Goal: Contribute content

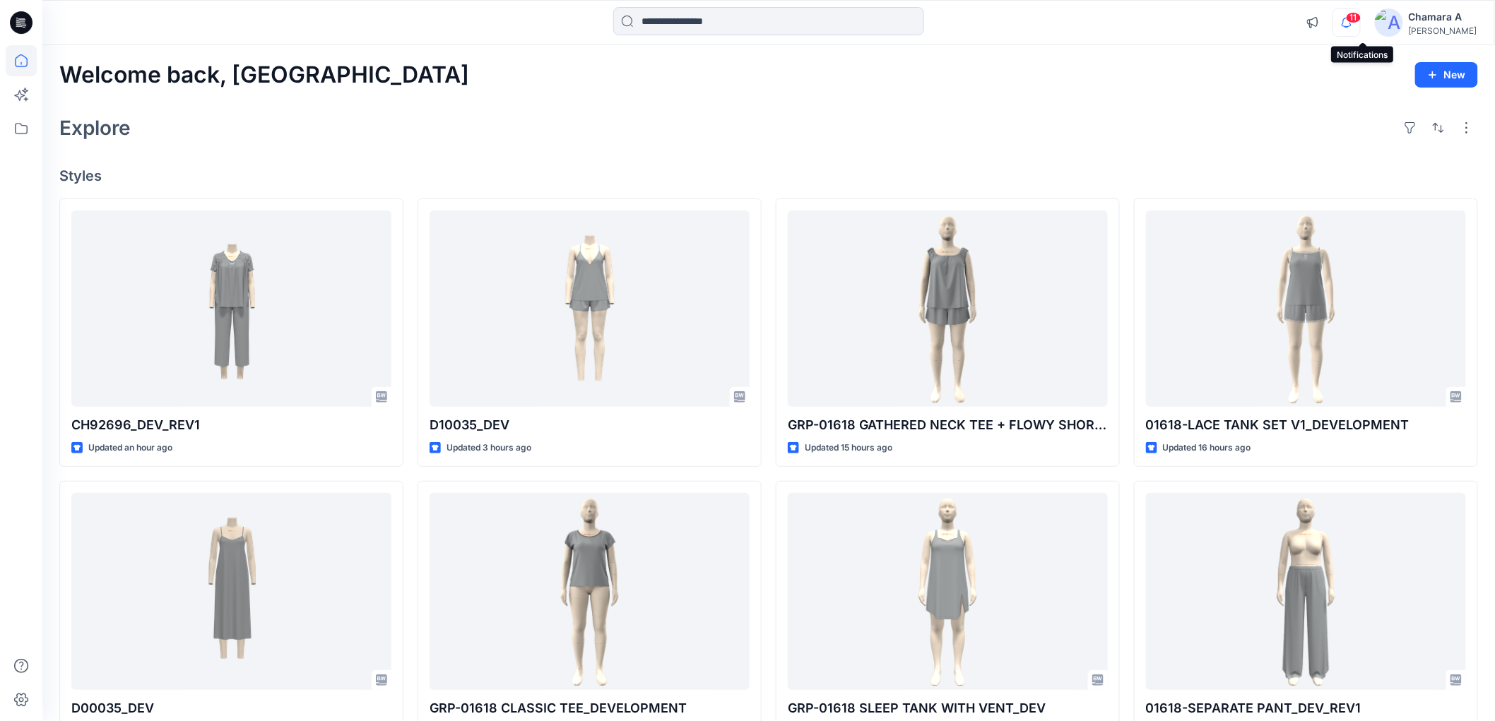
click at [1349, 26] on icon "button" at bounding box center [1346, 22] width 27 height 28
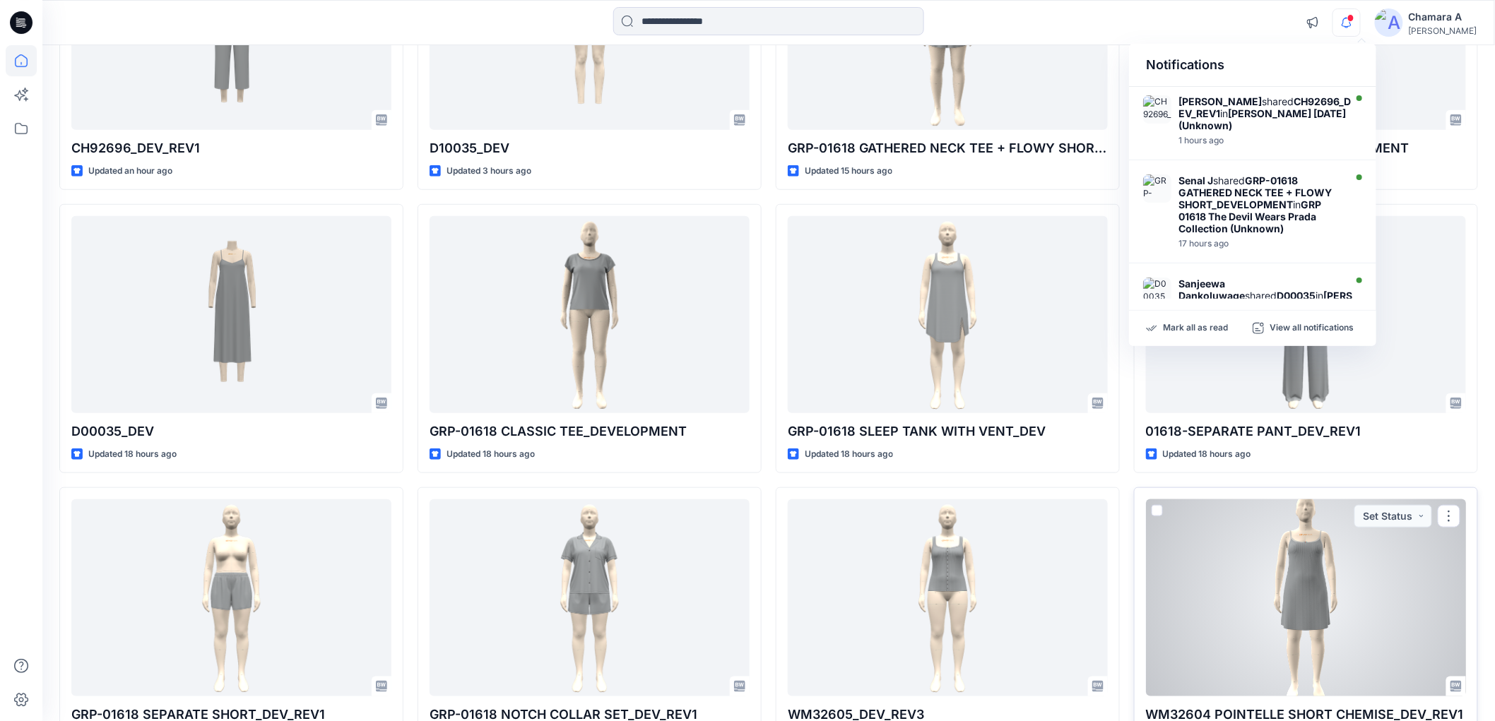
scroll to position [145, 0]
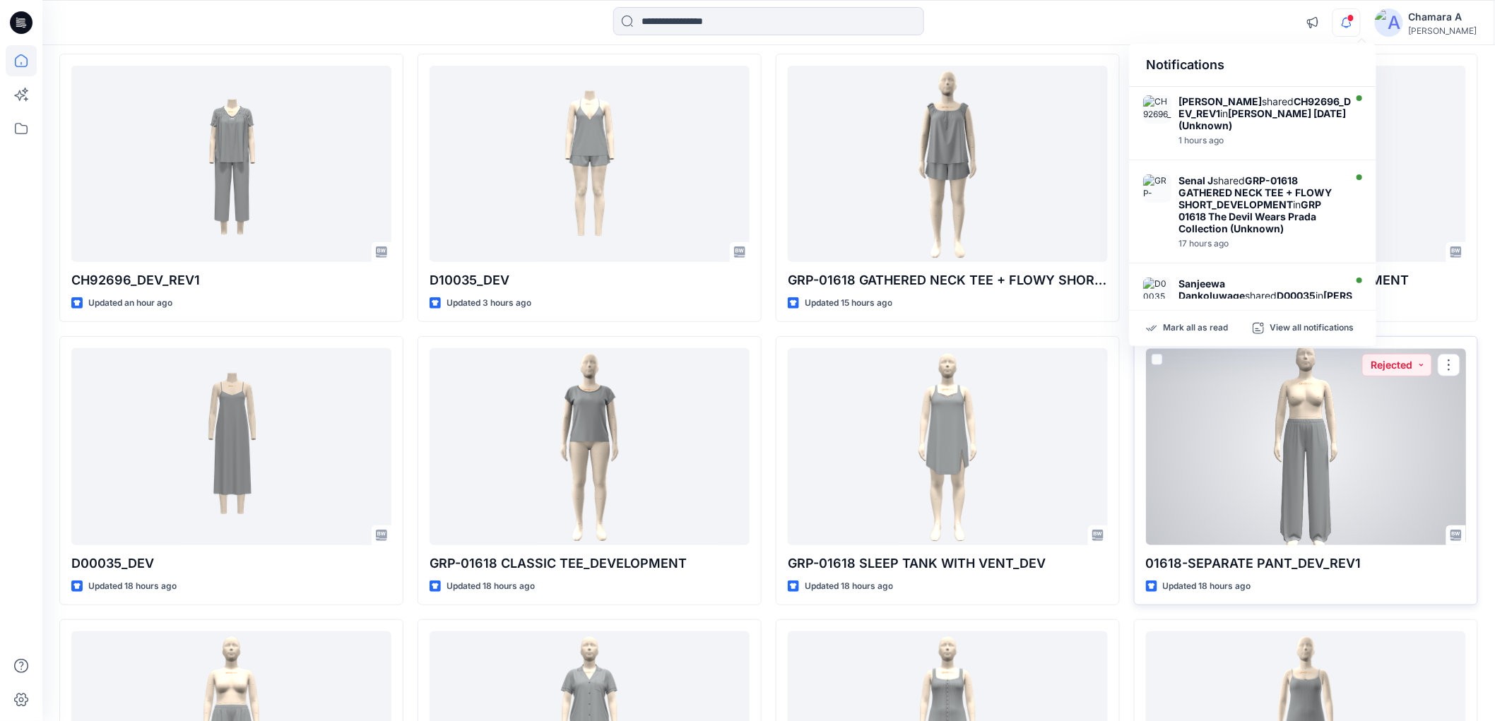
click at [1272, 427] on div at bounding box center [1306, 446] width 320 height 196
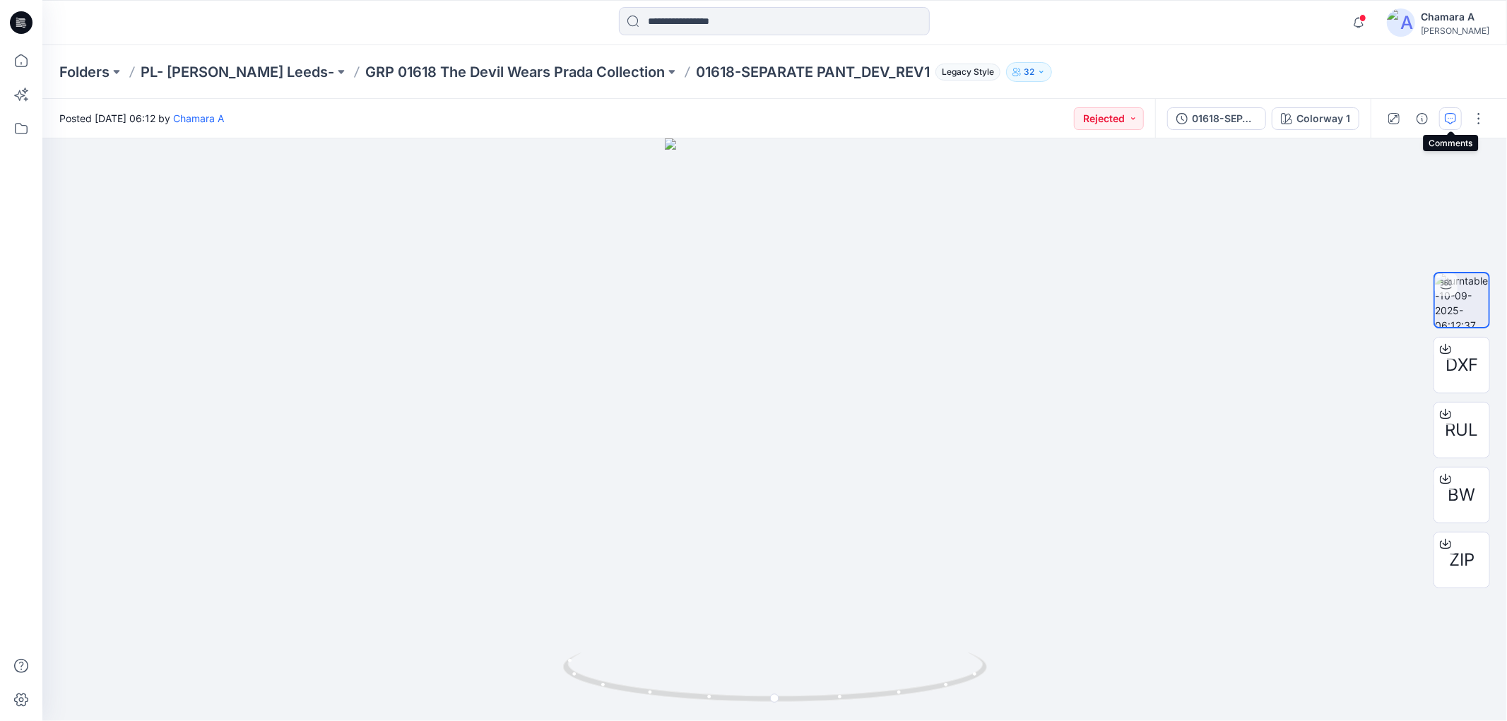
click at [1445, 121] on icon "button" at bounding box center [1450, 118] width 11 height 11
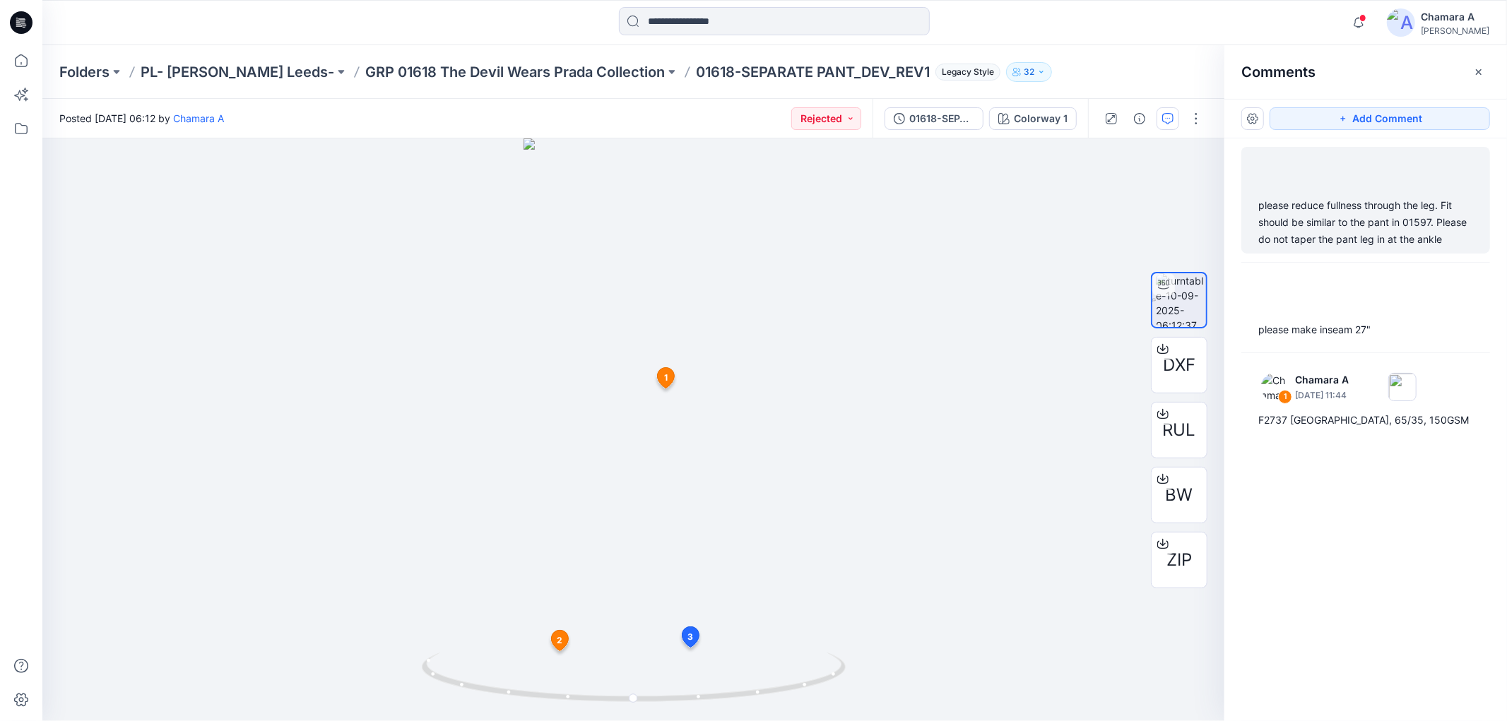
click at [1358, 198] on div "please reduce fullness through the leg. Fit should be similar to the pant in 01…" at bounding box center [1365, 222] width 215 height 51
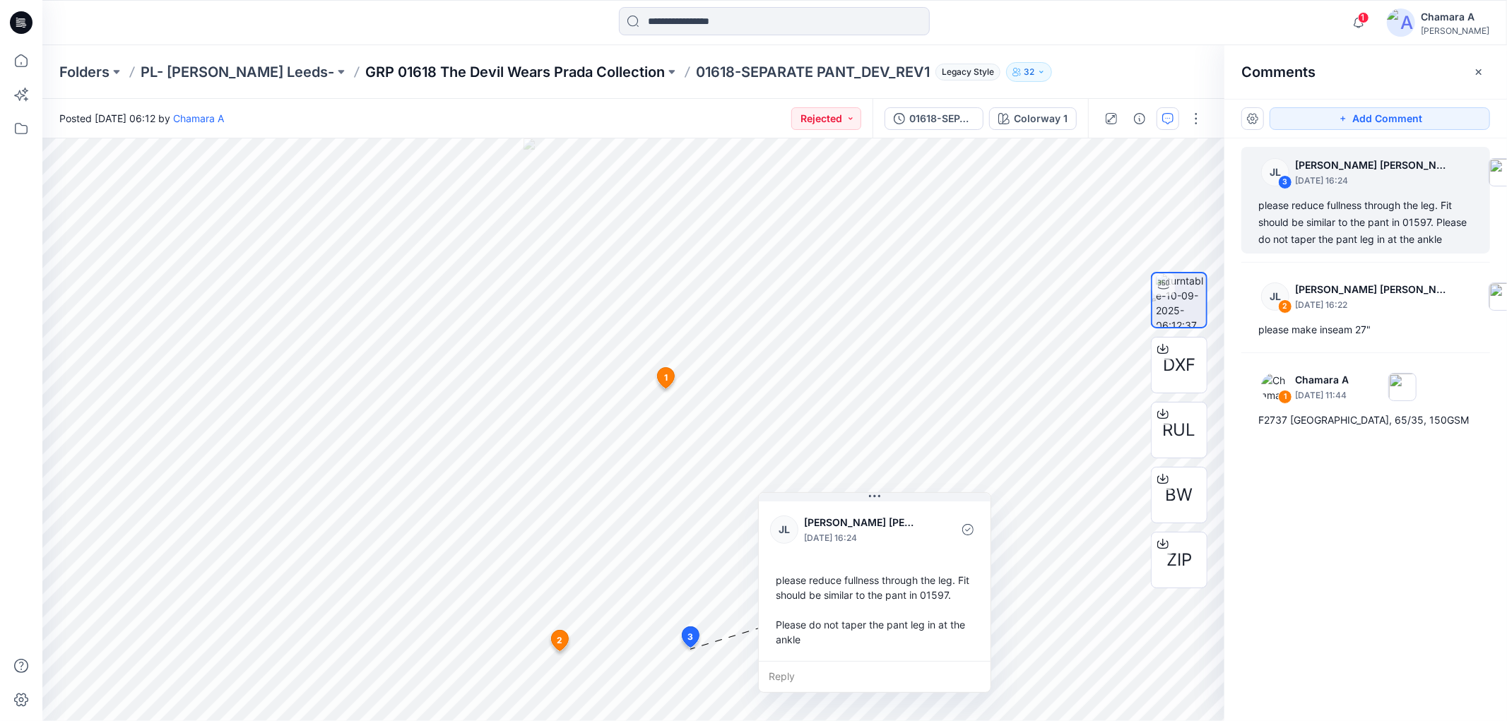
click at [487, 72] on p "GRP 01618 The Devil Wears Prada Collection" at bounding box center [515, 72] width 300 height 20
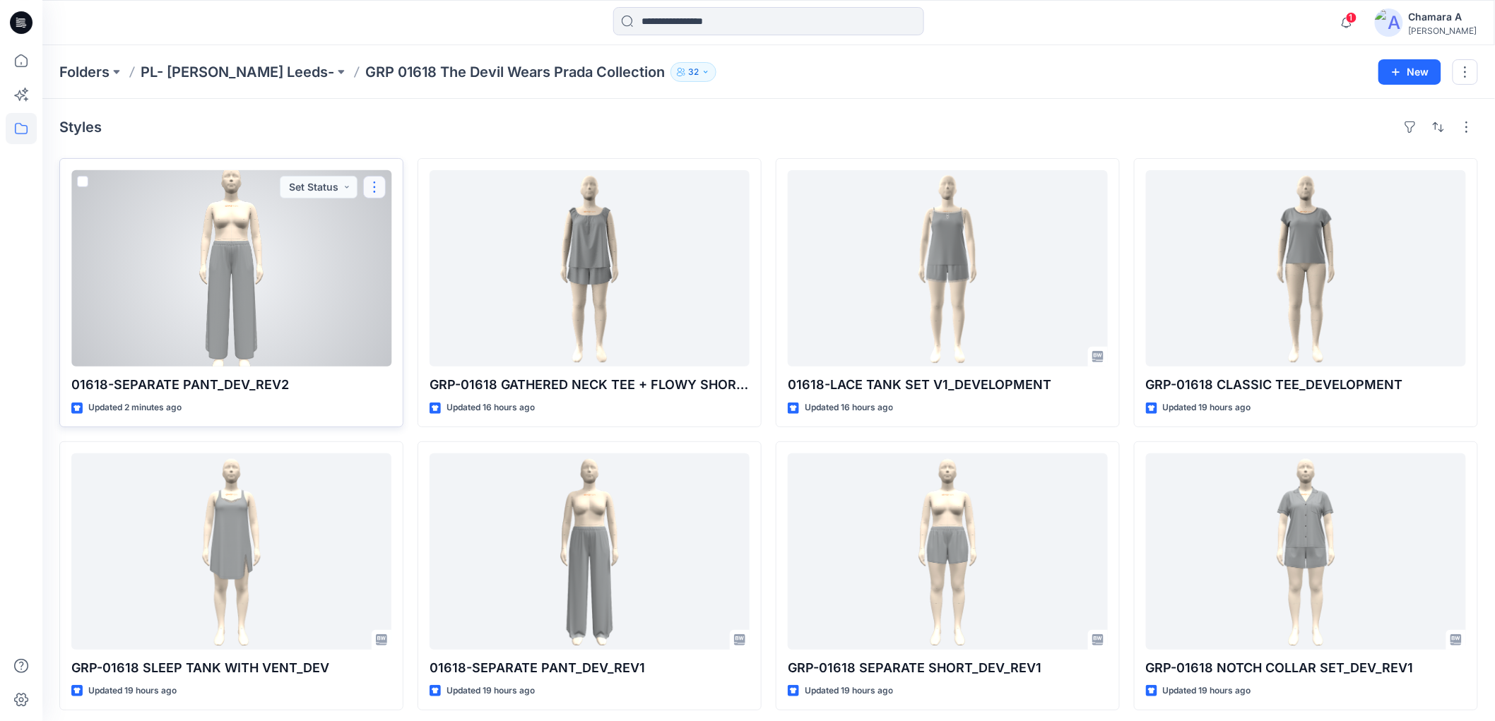
click at [380, 180] on button "button" at bounding box center [374, 187] width 23 height 23
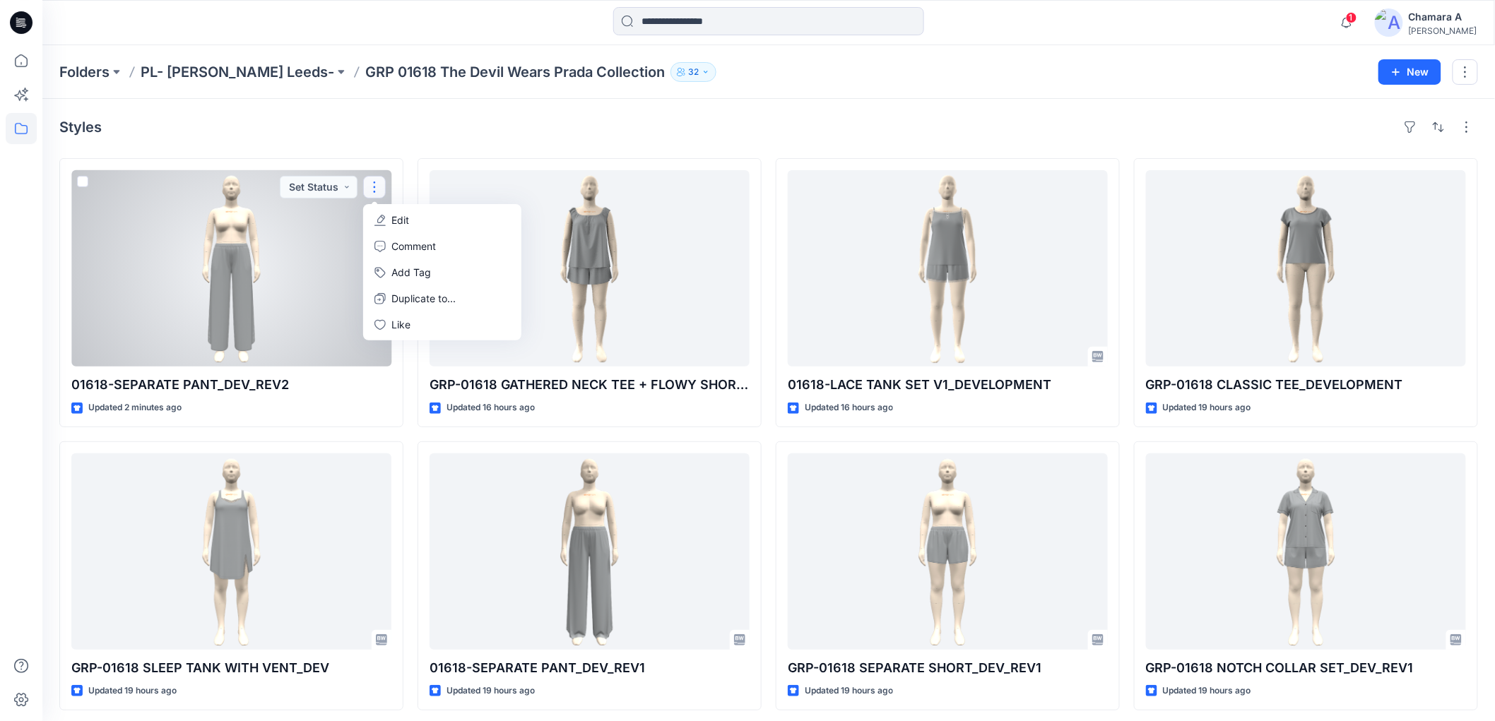
click at [399, 215] on p "Edit" at bounding box center [400, 220] width 18 height 15
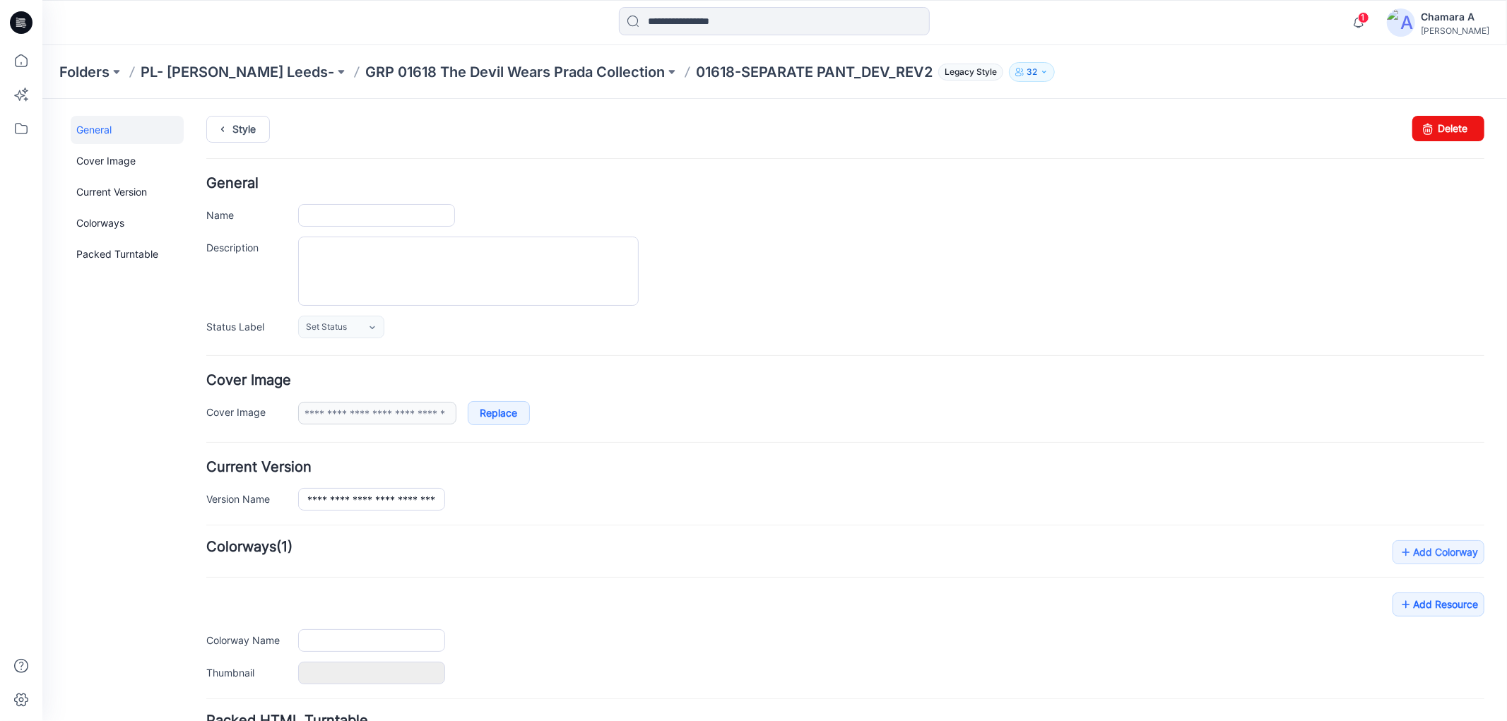
type input "**********"
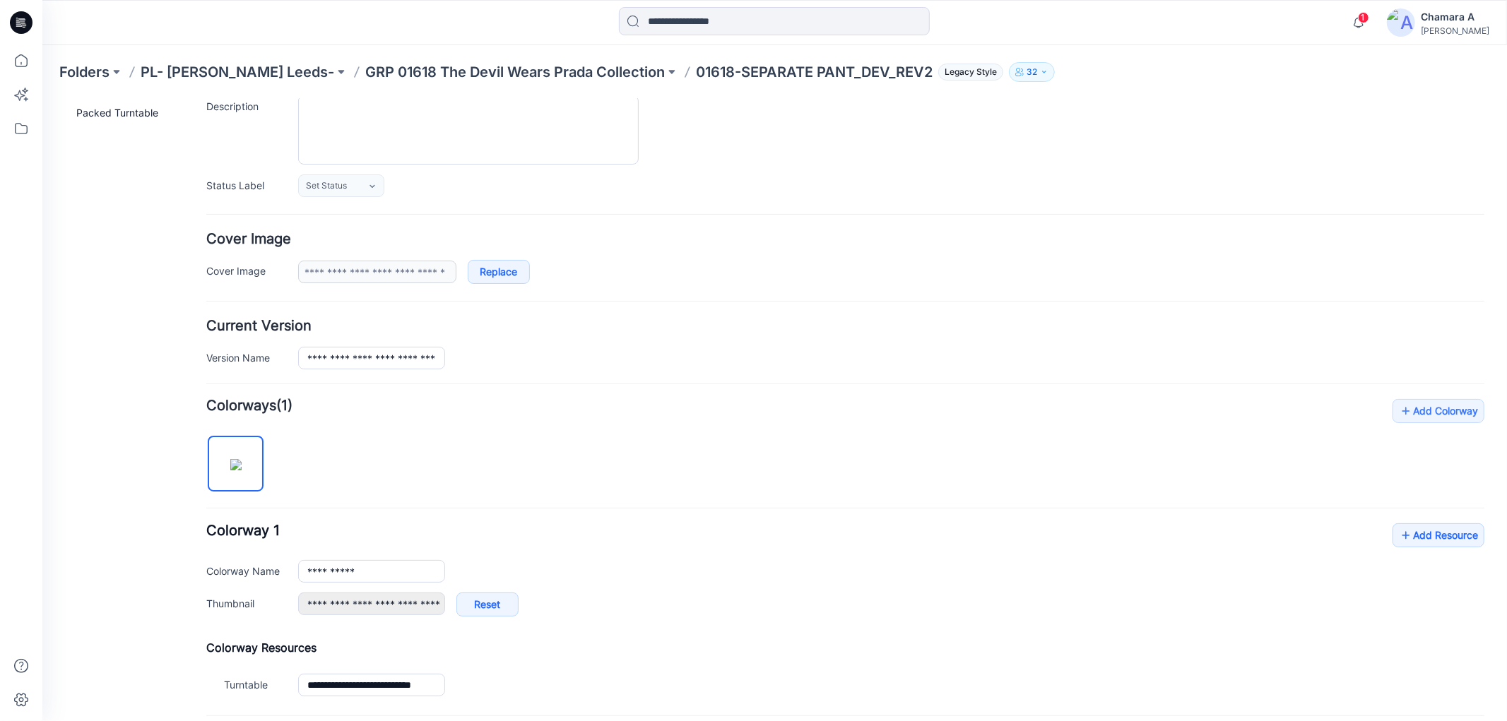
scroll to position [285, 0]
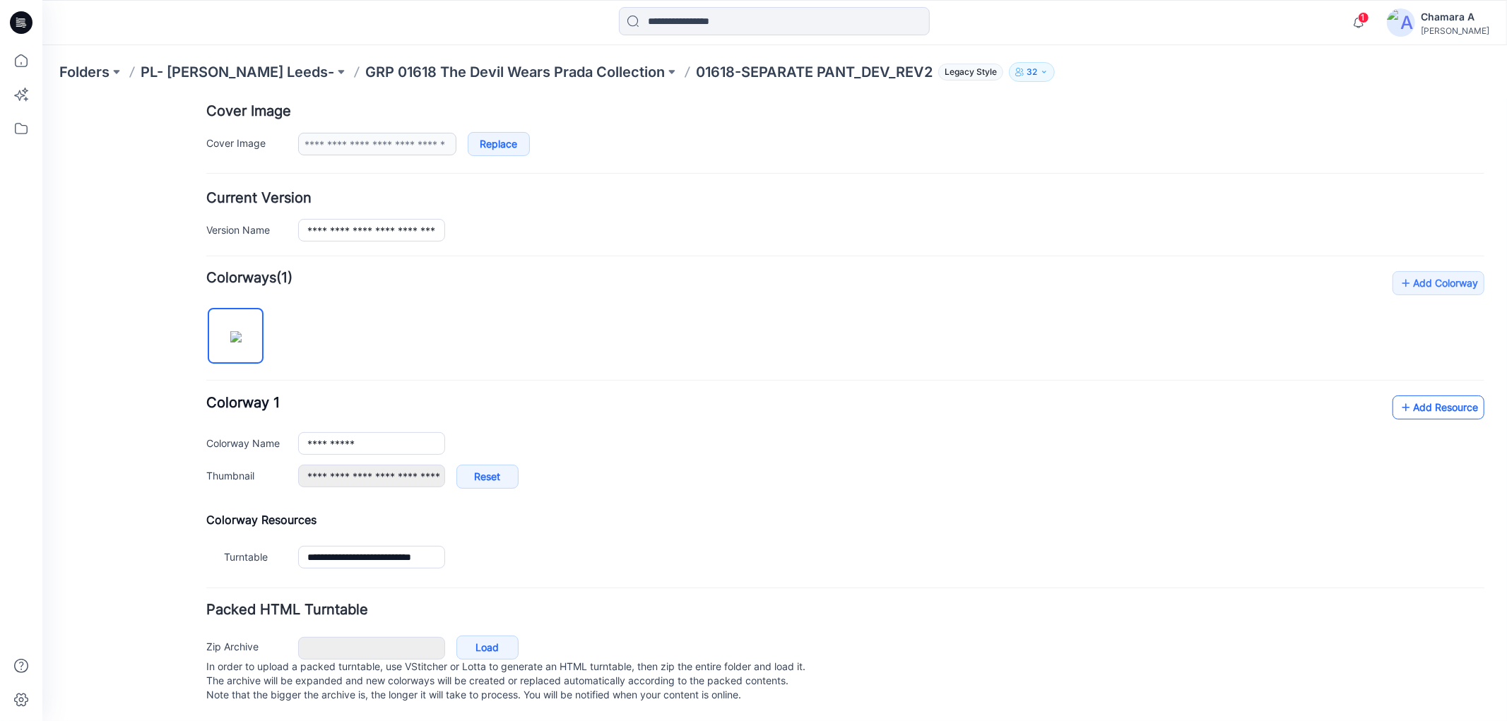
click at [1421, 395] on link "Add Resource" at bounding box center [1438, 407] width 92 height 24
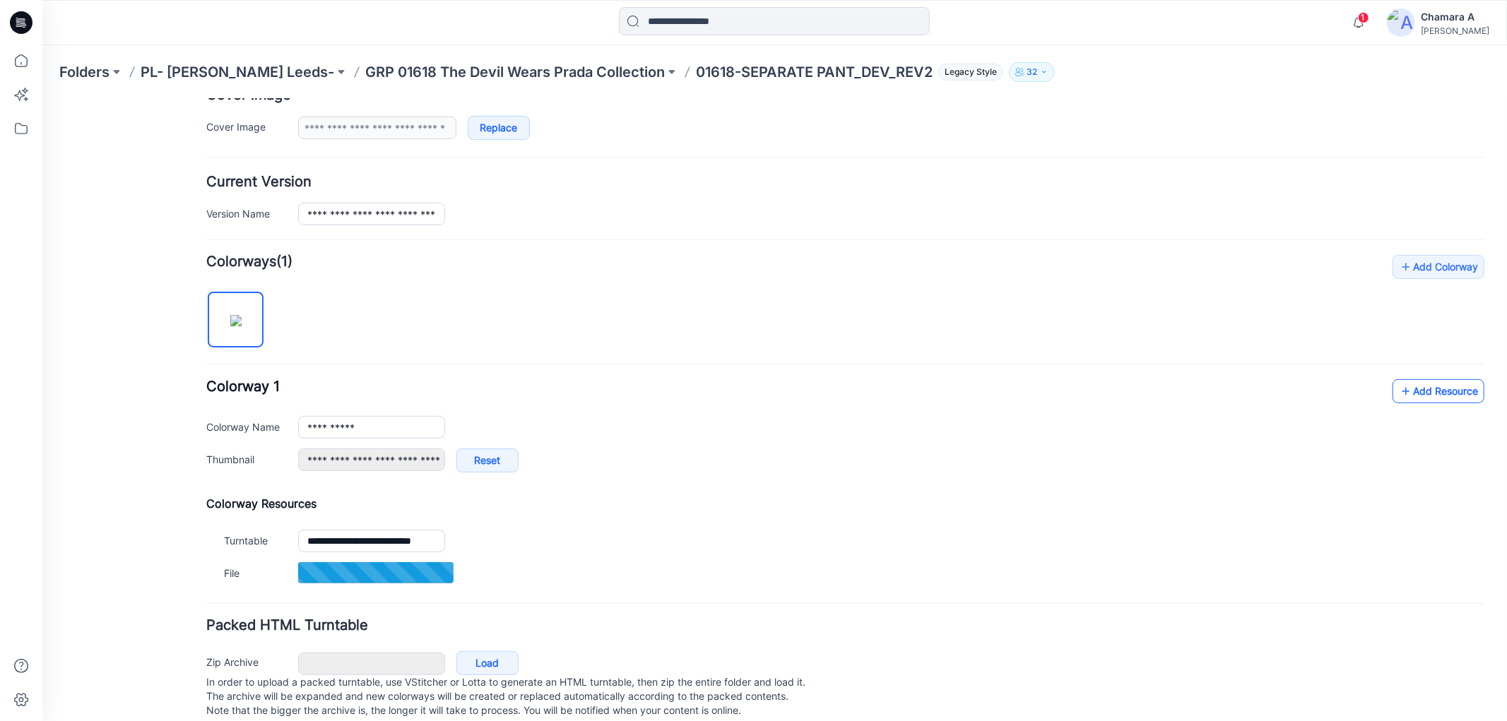
click at [1417, 397] on link "Add Resource" at bounding box center [1438, 391] width 92 height 24
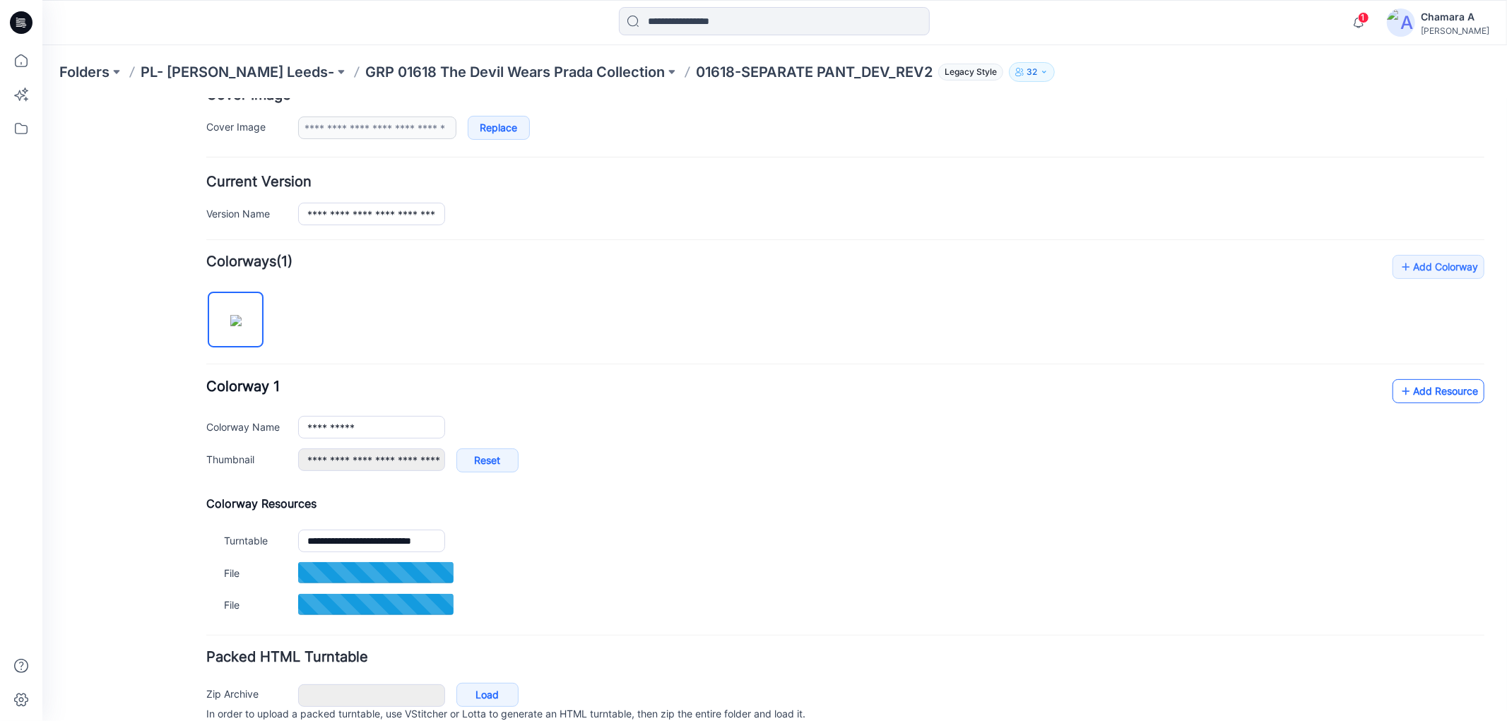
click at [1399, 393] on icon at bounding box center [1405, 390] width 14 height 23
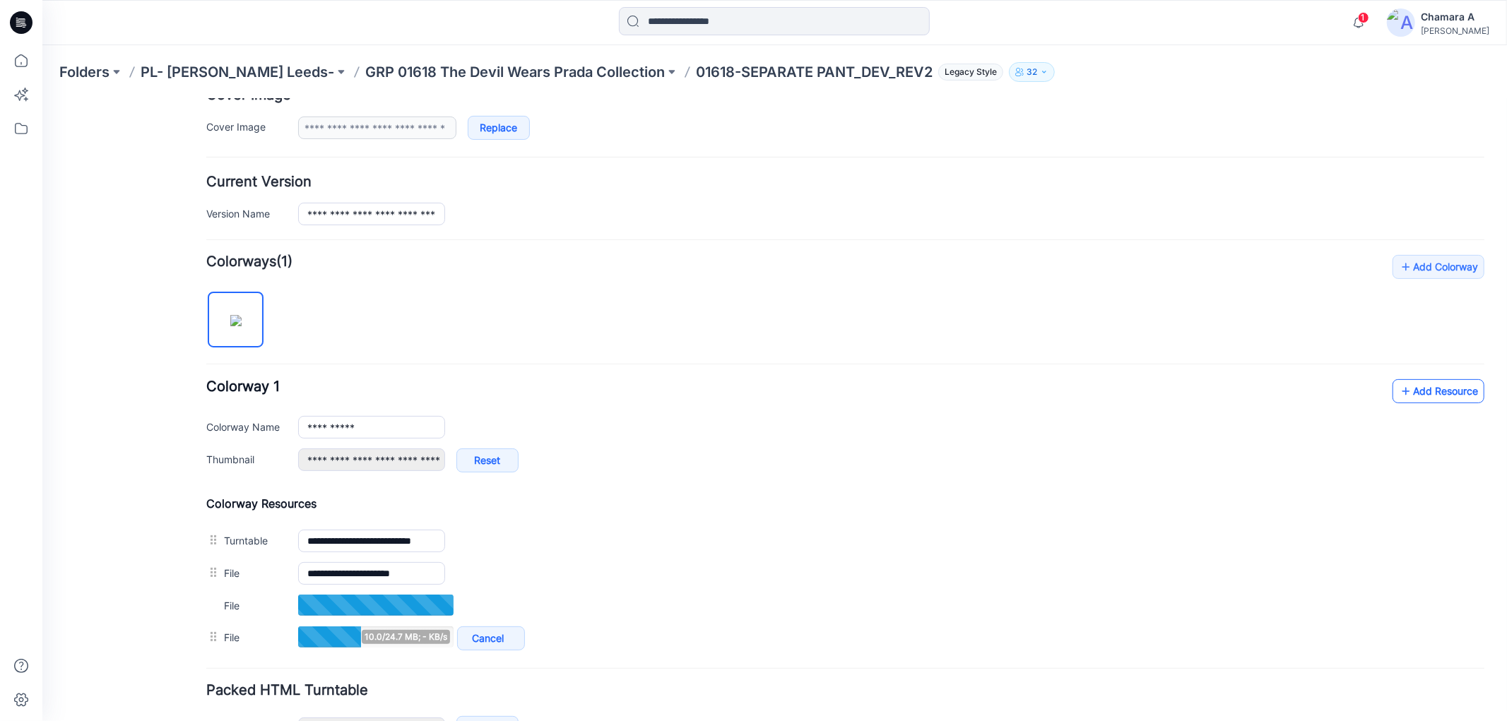
click at [1441, 399] on link "Add Resource" at bounding box center [1438, 391] width 92 height 24
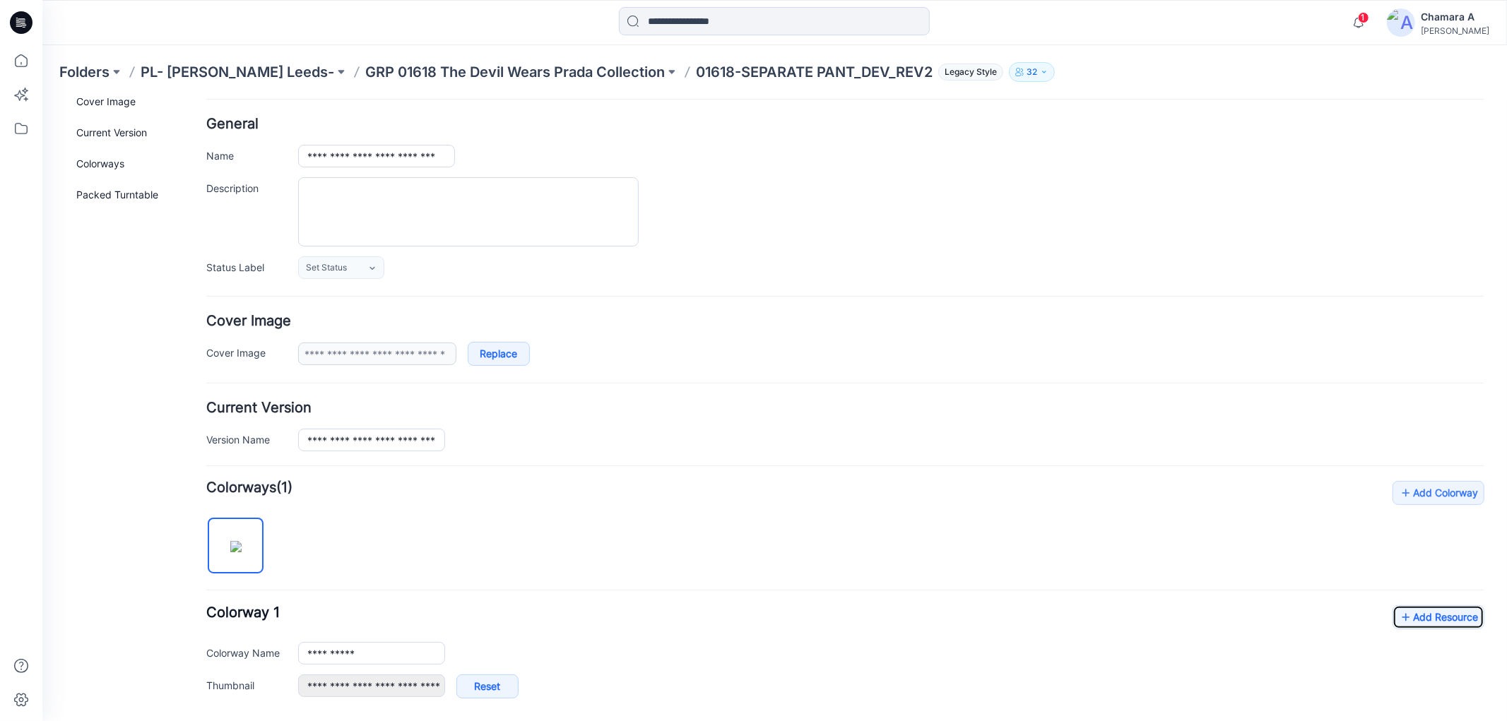
scroll to position [0, 0]
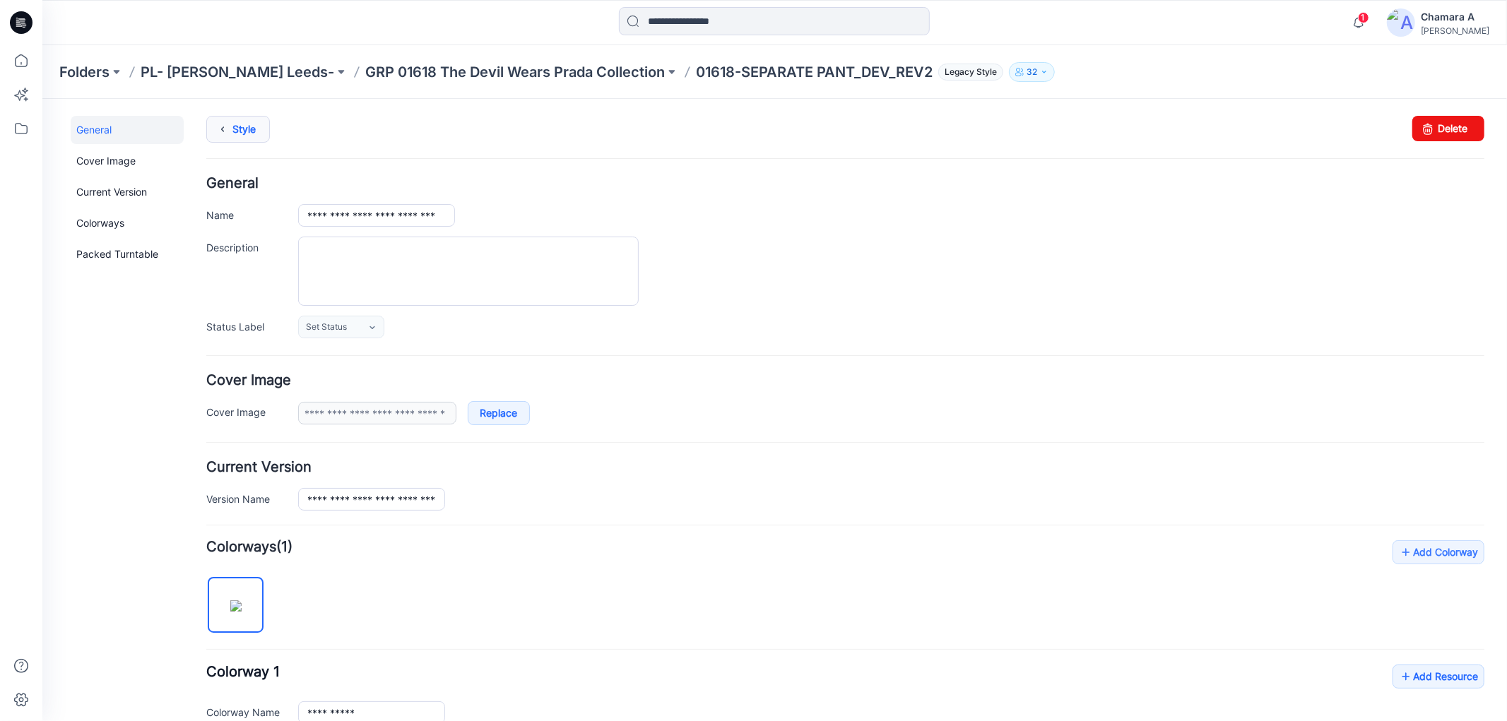
click at [256, 134] on link "Style" at bounding box center [238, 128] width 64 height 27
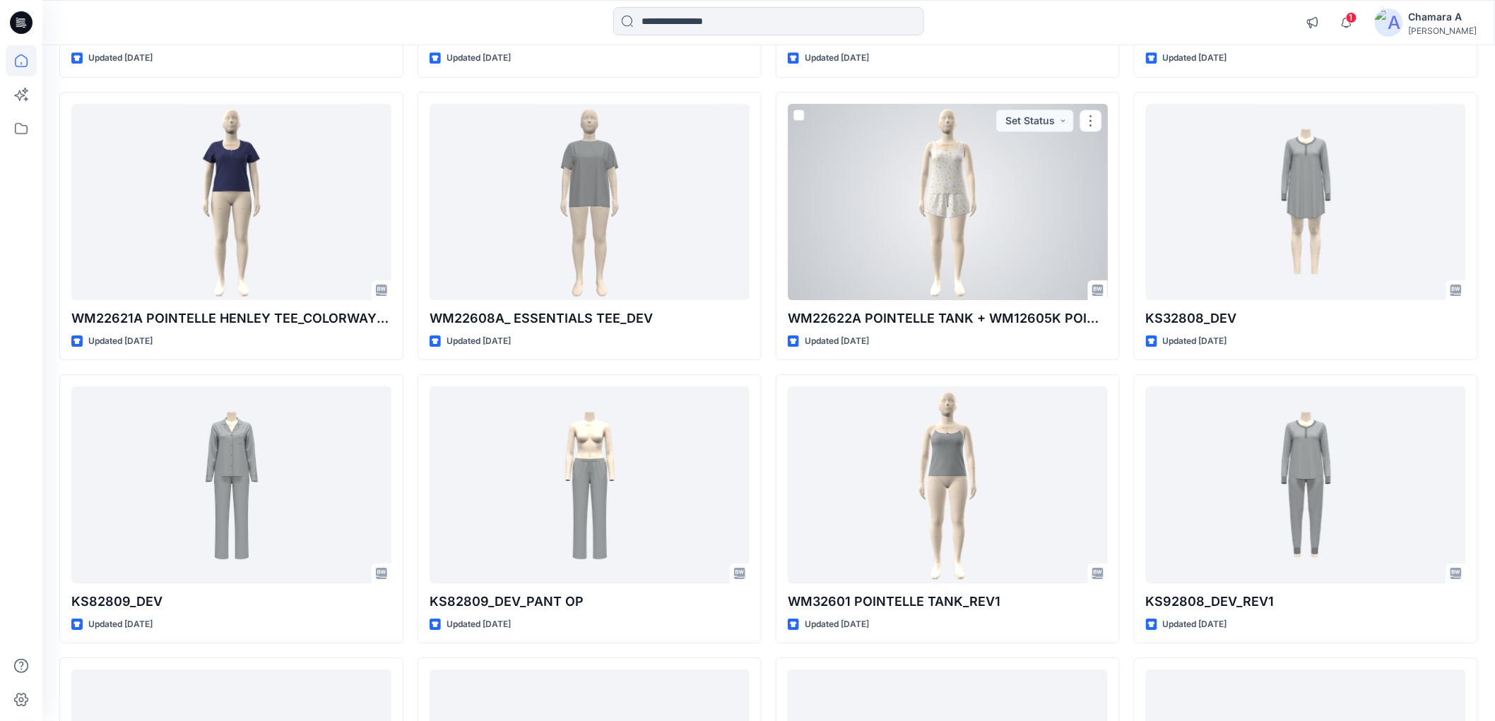
scroll to position [1530, 0]
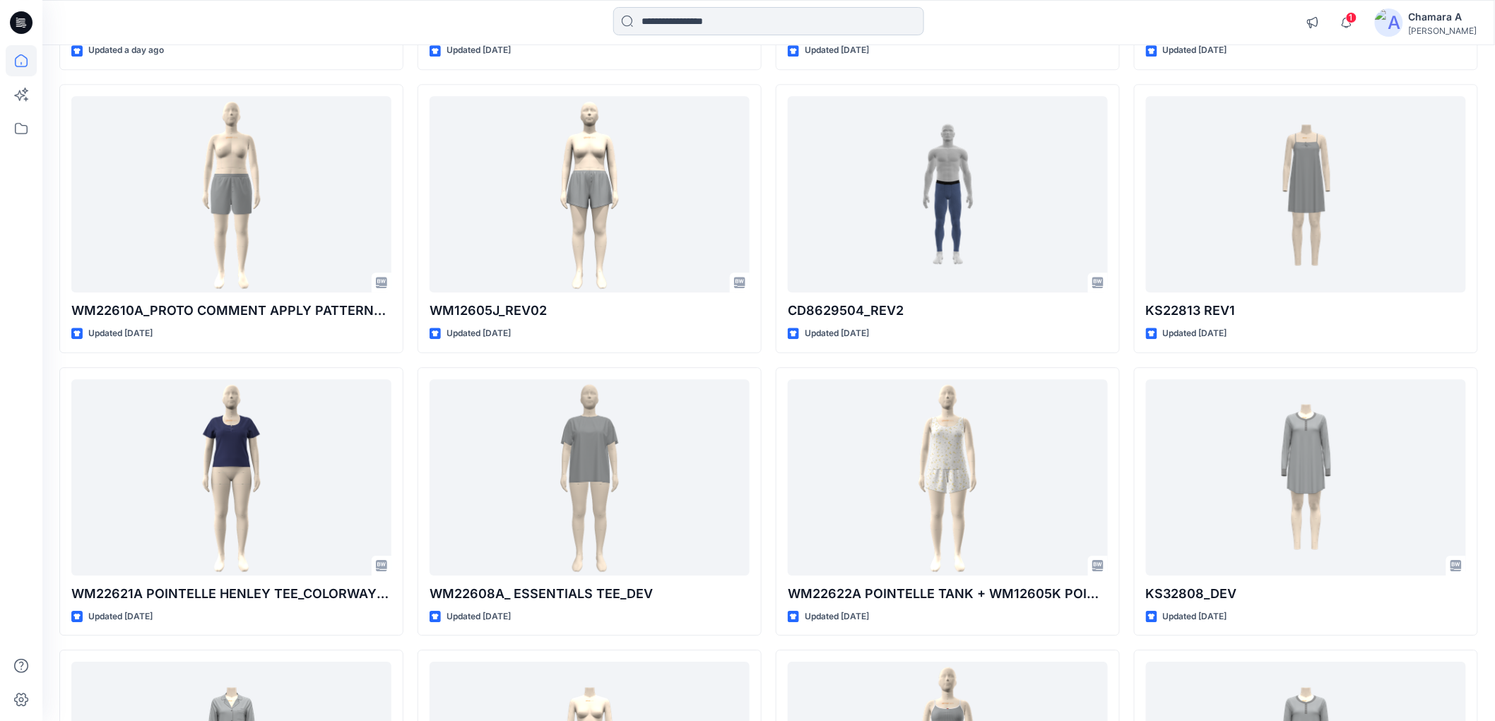
click at [685, 16] on input at bounding box center [768, 21] width 311 height 28
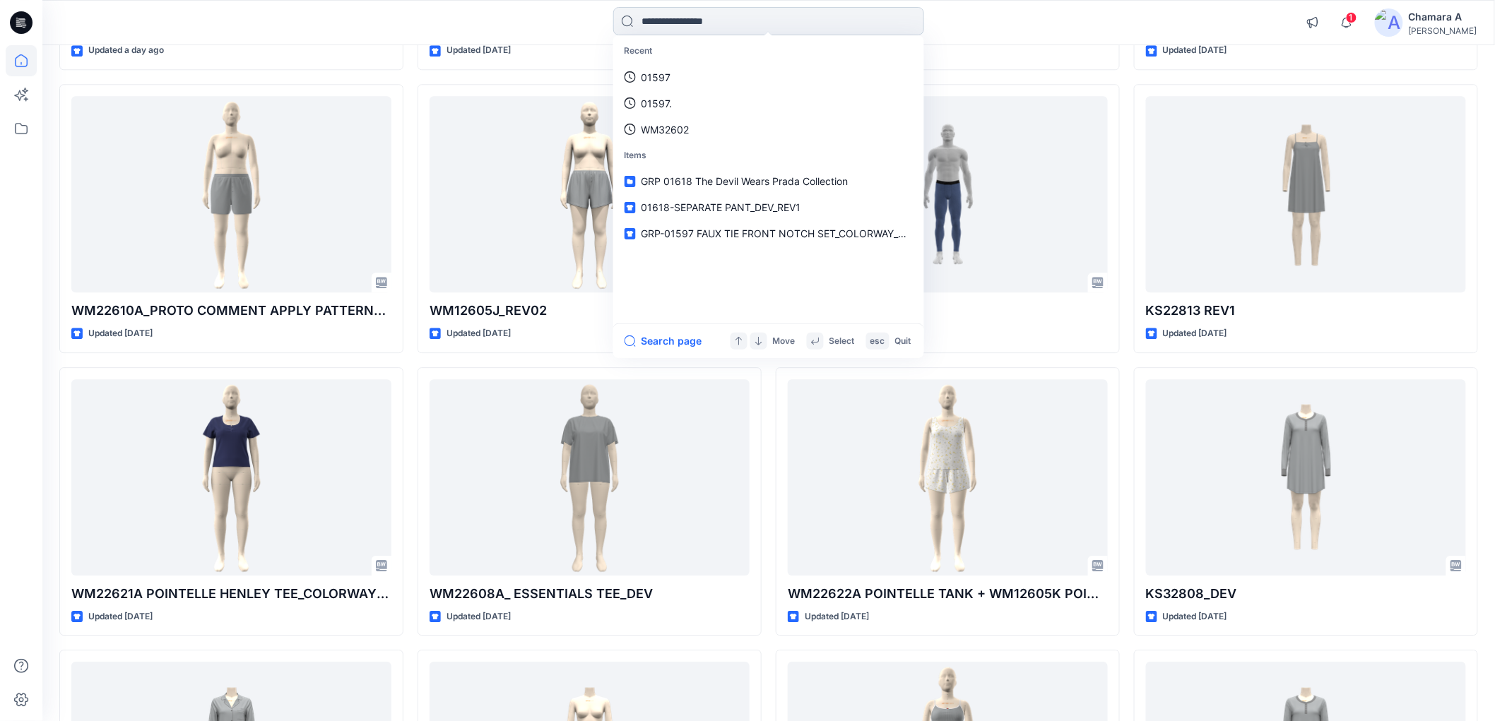
paste input "**********"
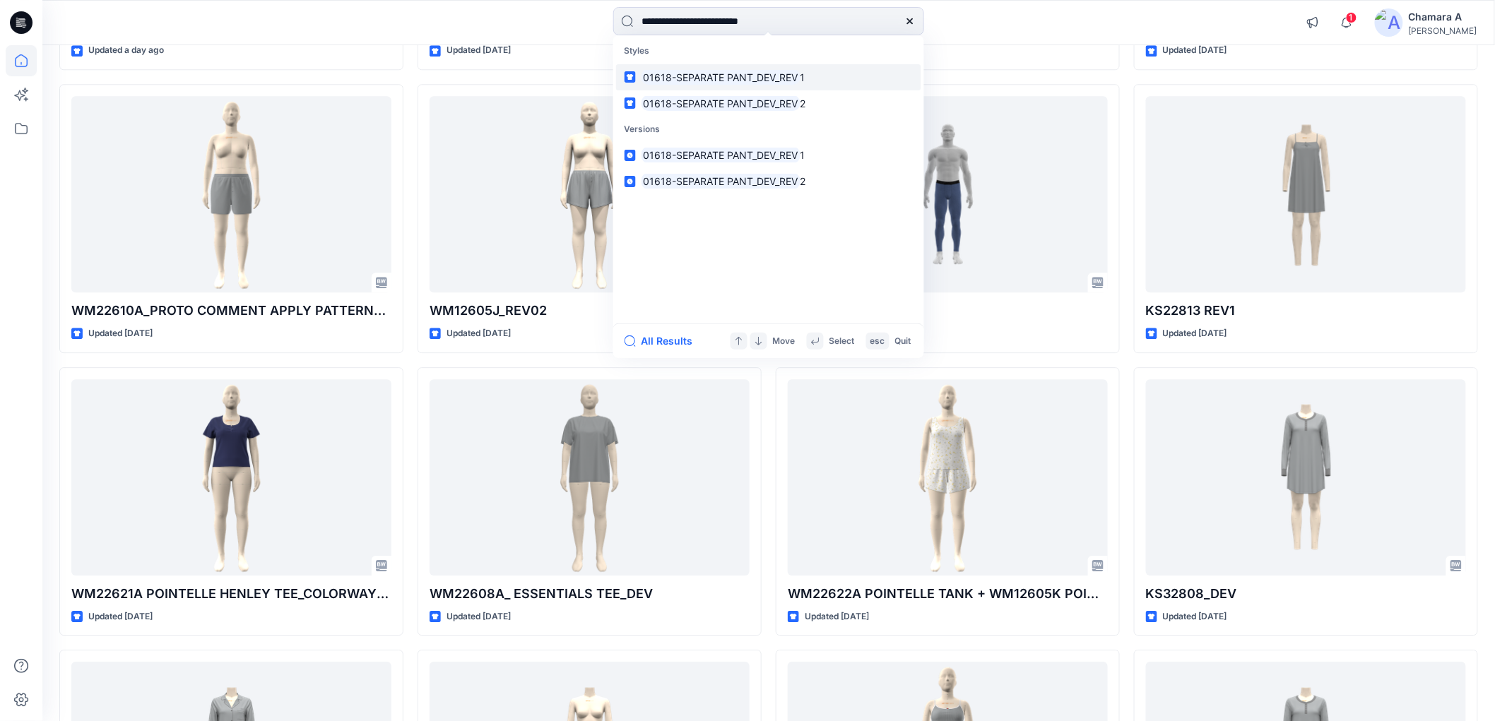
type input "**********"
click at [754, 67] on link "01618-SEPARATE PANT_DEV_REV 1" at bounding box center [768, 77] width 305 height 26
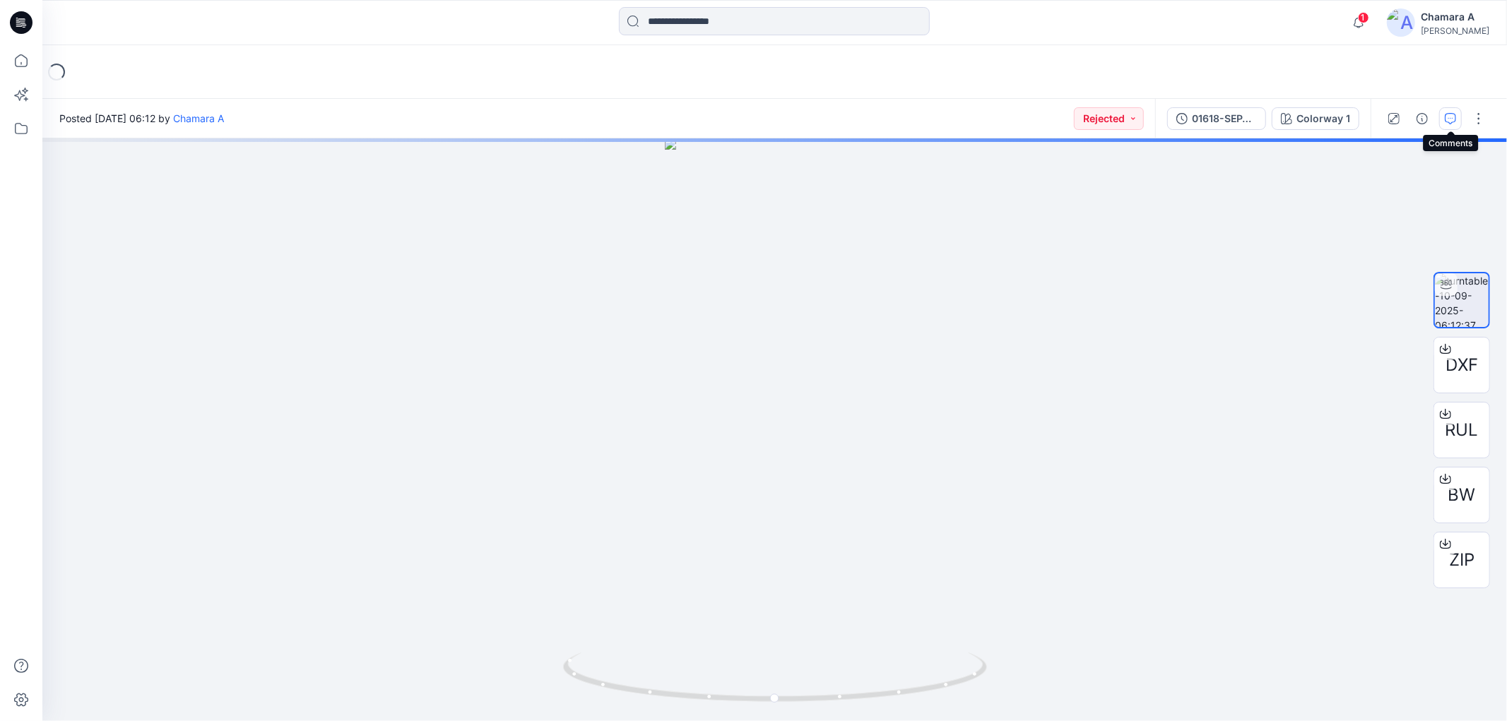
click at [1451, 110] on button "button" at bounding box center [1450, 118] width 23 height 23
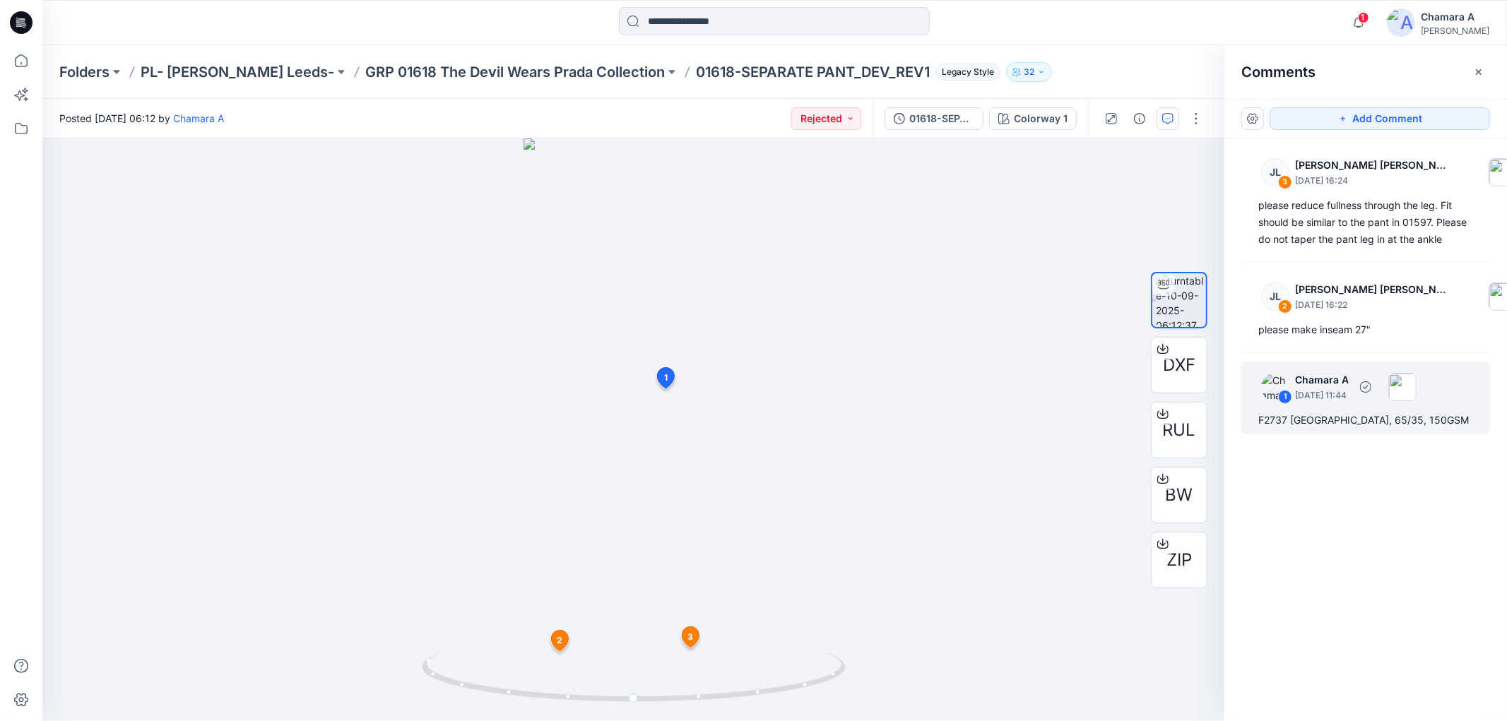
click at [1305, 410] on div "1 Chamara A [DATE] 11:44 F2737 [GEOGRAPHIC_DATA], 65/35, 150GSM" at bounding box center [1365, 398] width 249 height 73
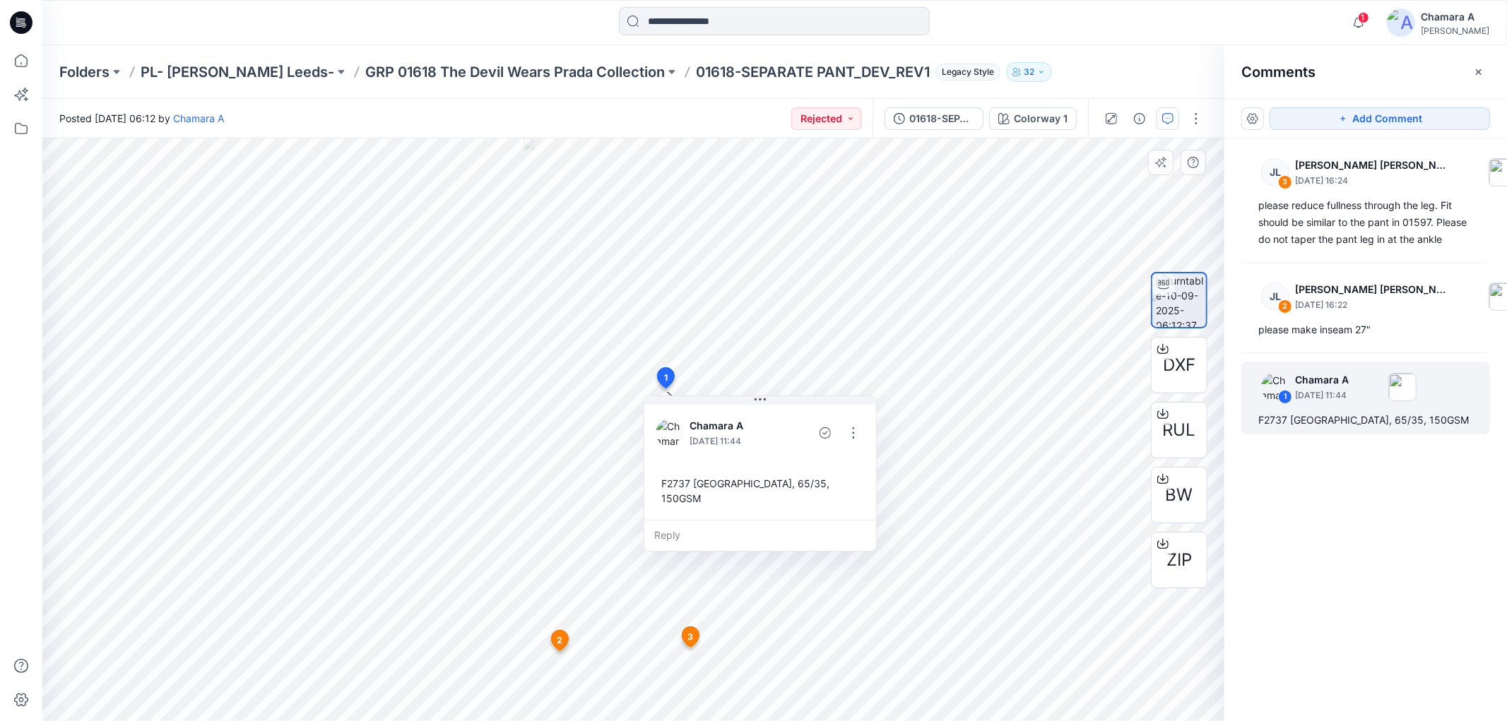
click at [660, 480] on div "F2737 [GEOGRAPHIC_DATA], 65/35, 150GSM" at bounding box center [760, 490] width 209 height 41
click at [835, 510] on div "F2737 [GEOGRAPHIC_DATA], 65/35, 150GSM" at bounding box center [760, 490] width 209 height 41
copy div "F2737 POLYESTER RAYON JERSEY, 65/35, 150GSM Reply 2 JL [PERSON_NAME] [PERSON_NA…"
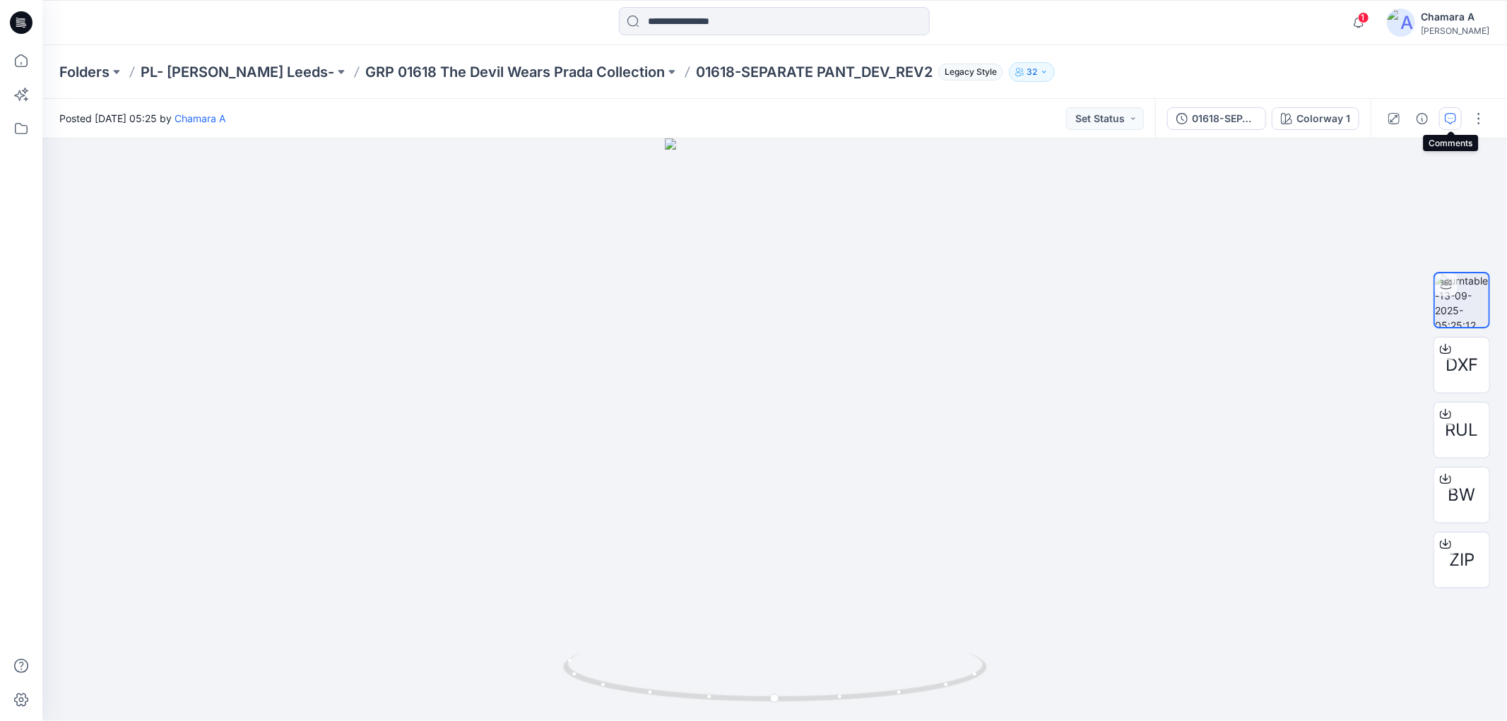
click at [1460, 121] on button "button" at bounding box center [1450, 118] width 23 height 23
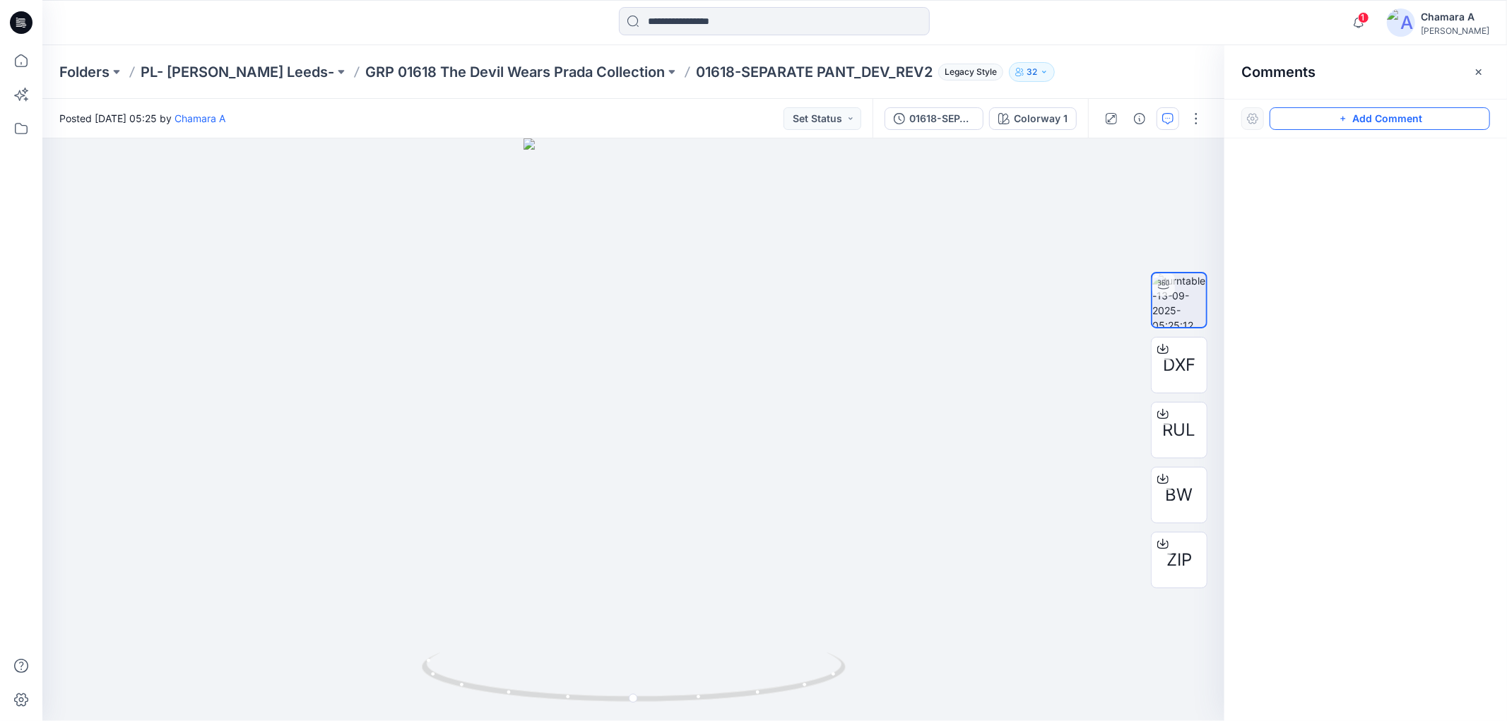
click at [1418, 129] on button "Add Comment" at bounding box center [1379, 118] width 220 height 23
click at [669, 394] on div "1" at bounding box center [633, 429] width 1182 height 583
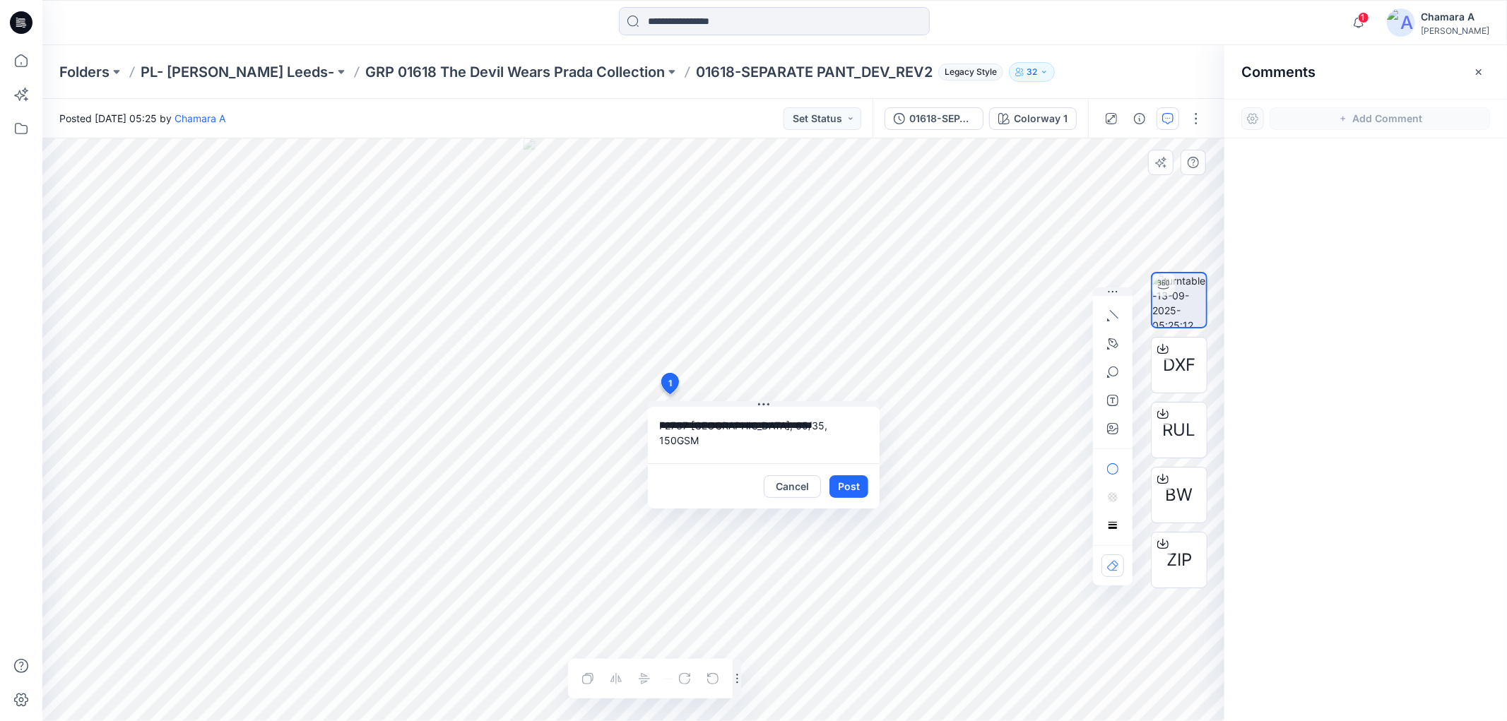
type textarea "**********"
click at [871, 472] on div "Cancel Post" at bounding box center [764, 485] width 232 height 45
click at [862, 479] on button "Post" at bounding box center [848, 486] width 39 height 23
